Goal: Navigation & Orientation: Understand site structure

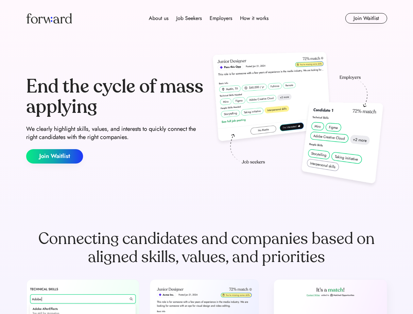
click at [206, 157] on div "End the cycle of mass applying We clearly highlight skills, values, and interes…" at bounding box center [206, 120] width 361 height 141
click at [207, 18] on div "About us Job Seekers Employers How it works" at bounding box center [209, 18] width 258 height 8
click at [49, 18] on img at bounding box center [49, 18] width 46 height 10
click at [209, 18] on div "About us Job Seekers Employers How it works" at bounding box center [209, 18] width 258 height 8
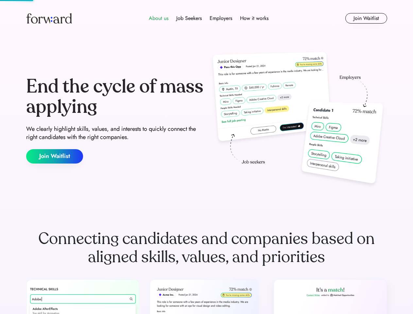
click at [159, 18] on div "About us" at bounding box center [159, 18] width 20 height 8
click at [189, 18] on div "Job Seekers" at bounding box center [189, 18] width 26 height 8
click at [221, 18] on div "Employers" at bounding box center [221, 18] width 23 height 8
click at [254, 18] on div "How it works" at bounding box center [254, 18] width 28 height 8
click at [366, 18] on button "Join Waitlist" at bounding box center [366, 18] width 42 height 10
